Goal: Information Seeking & Learning: Learn about a topic

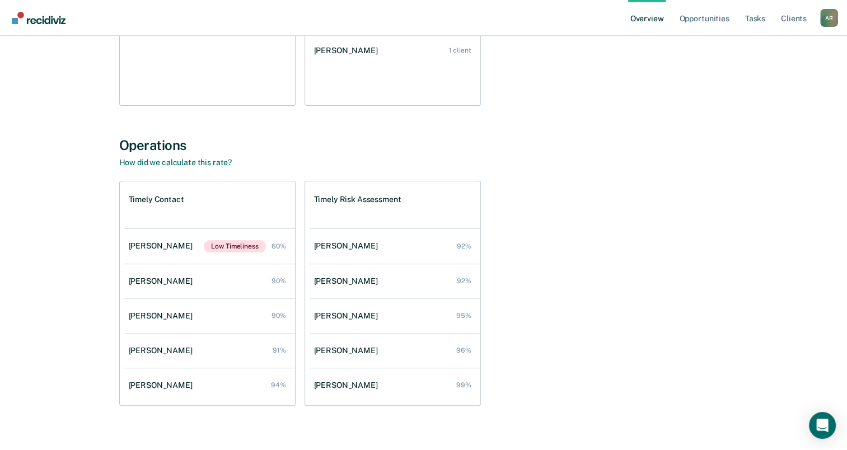
scroll to position [298, 0]
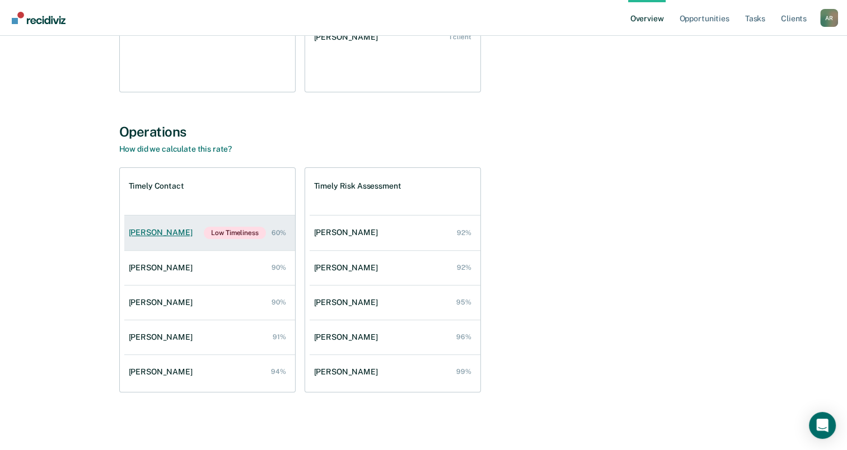
click at [194, 233] on link "William Rea Low Timeliness 60%" at bounding box center [209, 233] width 171 height 35
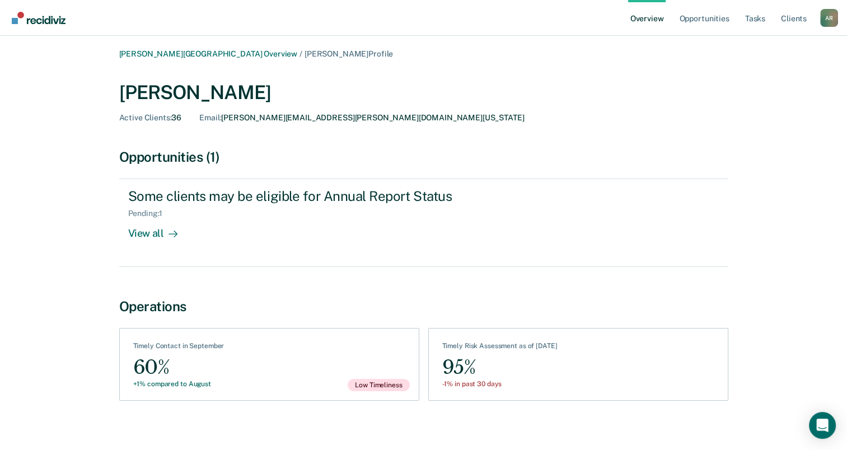
scroll to position [9, 0]
